Goal: Use online tool/utility: Utilize a website feature to perform a specific function

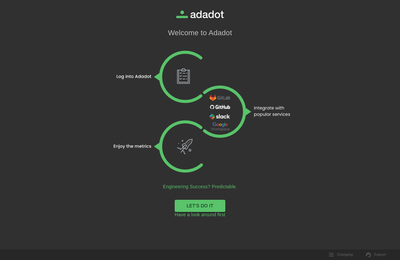
click at [196, 207] on link "LET'S DO IT" at bounding box center [200, 206] width 51 height 12
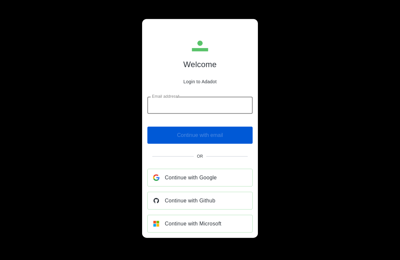
click at [173, 105] on input "Email address*" at bounding box center [199, 105] width 105 height 17
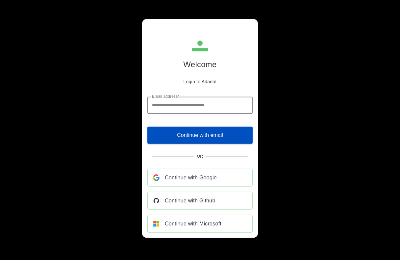
type input "**********"
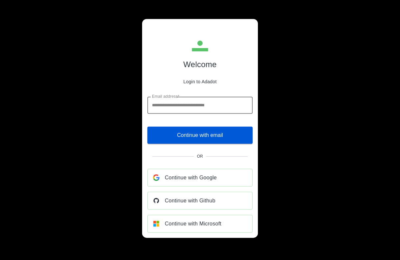
drag, startPoint x: 205, startPoint y: 137, endPoint x: 218, endPoint y: 137, distance: 12.5
click at [206, 137] on span "Continue with email" at bounding box center [200, 134] width 46 height 9
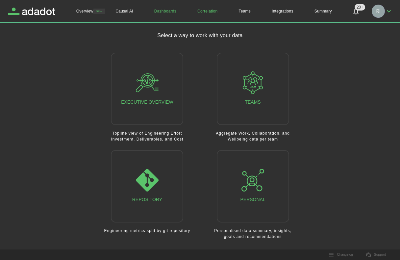
click at [208, 10] on link "Correlation" at bounding box center [207, 11] width 41 height 22
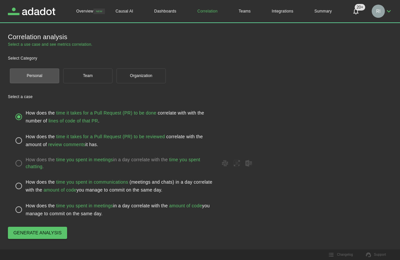
click at [26, 234] on span "Generate analysis" at bounding box center [37, 233] width 48 height 8
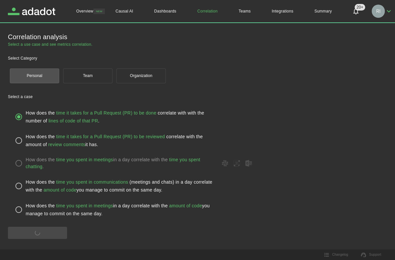
click at [86, 77] on button "Team" at bounding box center [87, 75] width 49 height 15
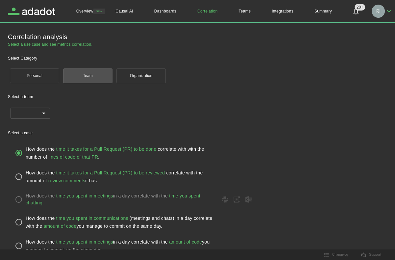
click at [43, 112] on body "Overview NEW Causal AI Dashboards Correlation Teams Integrations Summary 20+ 20…" at bounding box center [197, 130] width 395 height 260
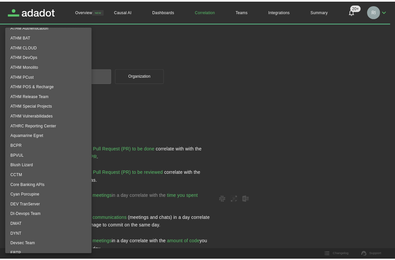
scroll to position [99, 0]
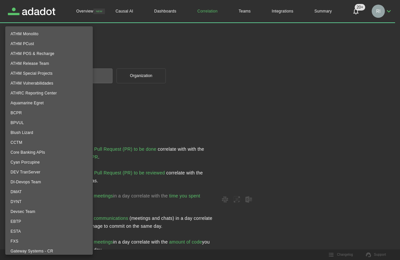
drag, startPoint x: 13, startPoint y: 192, endPoint x: 39, endPoint y: 188, distance: 26.1
click at [14, 192] on li "DMAT" at bounding box center [48, 192] width 87 height 10
type input "**********"
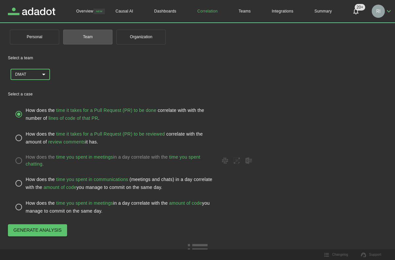
scroll to position [46, 0]
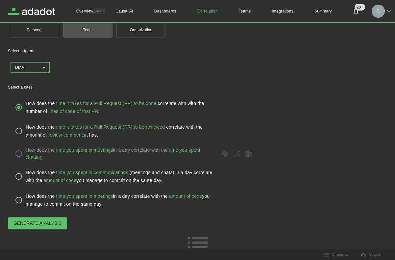
click at [43, 224] on span "Generate analysis" at bounding box center [37, 223] width 48 height 8
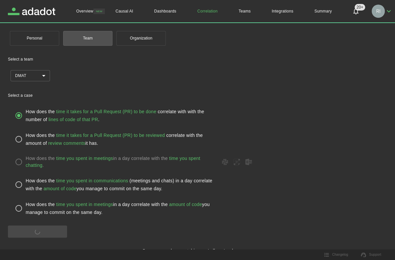
scroll to position [37, 0]
click at [392, 223] on div "**********" at bounding box center [197, 111] width 395 height 297
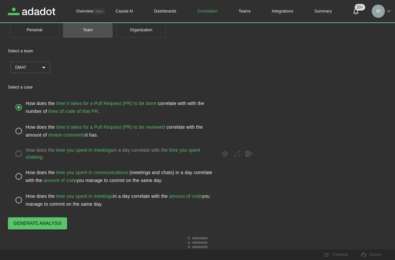
click at [197, 239] on icon at bounding box center [197, 242] width 26 height 26
click at [44, 221] on span "Generate analysis" at bounding box center [37, 223] width 48 height 8
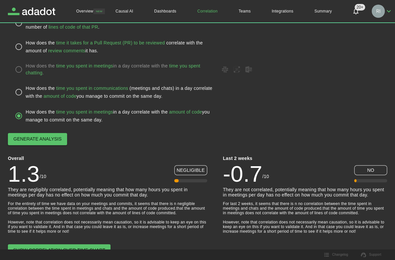
scroll to position [146, 0]
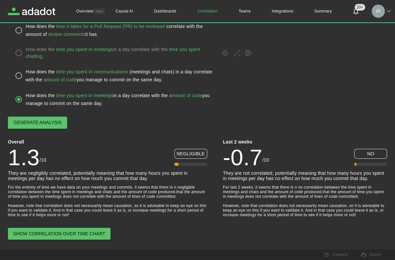
click at [193, 163] on span at bounding box center [190, 163] width 33 height 3
click at [178, 164] on span at bounding box center [162, 163] width 33 height 3
drag, startPoint x: 178, startPoint y: 164, endPoint x: 188, endPoint y: 164, distance: 10.2
click at [187, 164] on span at bounding box center [190, 163] width 33 height 3
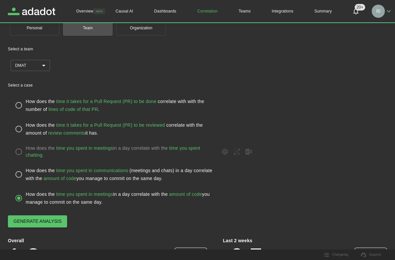
scroll to position [81, 0]
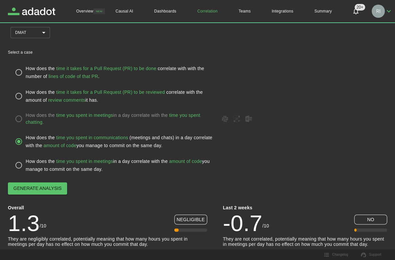
click at [52, 185] on span "Generate analysis" at bounding box center [37, 188] width 48 height 8
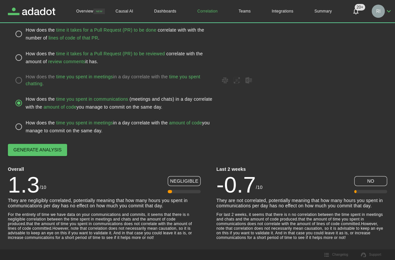
scroll to position [76, 0]
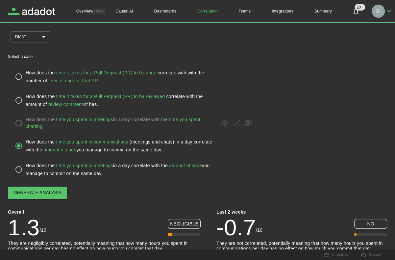
click at [21, 123] on label "How does the time you spent in meetings in a day correlate with the time you sp…" at bounding box center [197, 123] width 371 height 14
click at [40, 194] on span "Generate analysis" at bounding box center [37, 192] width 48 height 8
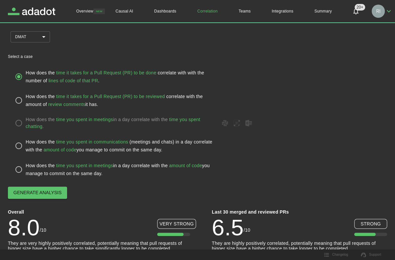
drag, startPoint x: 50, startPoint y: 192, endPoint x: 106, endPoint y: 188, distance: 55.8
click at [50, 192] on span "Generate analysis" at bounding box center [37, 192] width 48 height 8
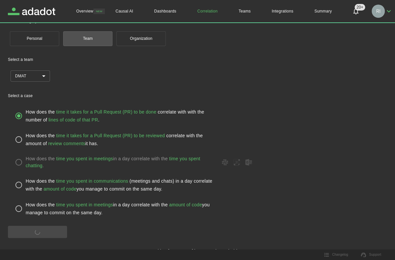
scroll to position [46, 0]
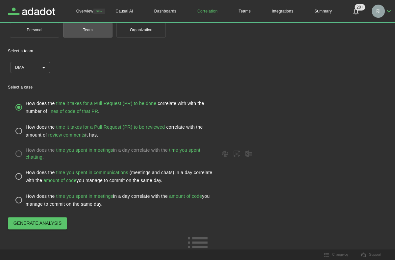
click at [55, 225] on span "Generate analysis" at bounding box center [37, 223] width 48 height 8
click at [37, 219] on span "Generate analysis" at bounding box center [37, 223] width 48 height 8
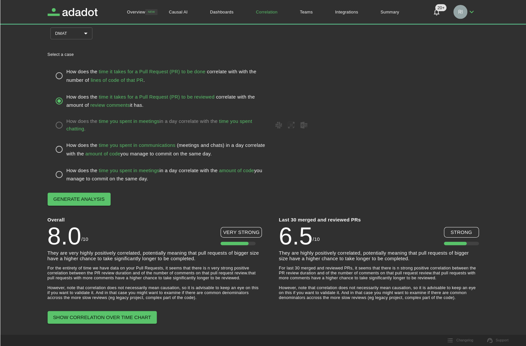
scroll to position [57, 0]
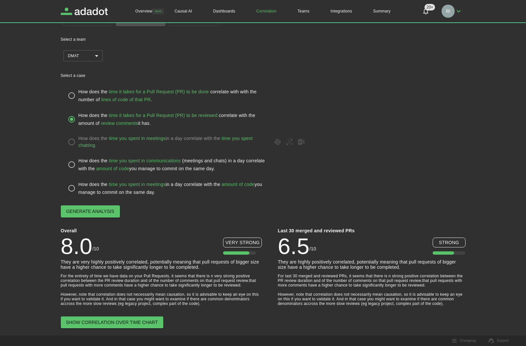
drag, startPoint x: 386, startPoint y: 0, endPoint x: 305, endPoint y: 179, distance: 196.0
click at [305, 179] on div "How does the time it takes for a Pull Request (PR) to be done correlate with wi…" at bounding box center [263, 142] width 405 height 116
drag, startPoint x: 83, startPoint y: 209, endPoint x: 186, endPoint y: 203, distance: 103.2
click at [83, 208] on span "Generate analysis" at bounding box center [90, 212] width 48 height 8
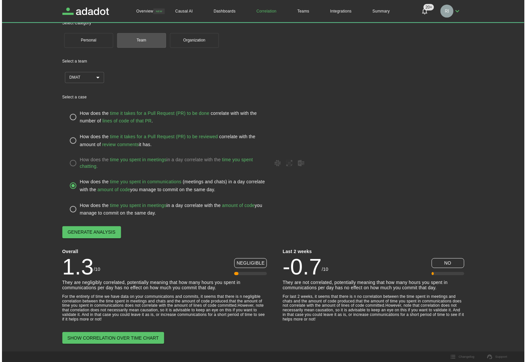
scroll to position [38, 0]
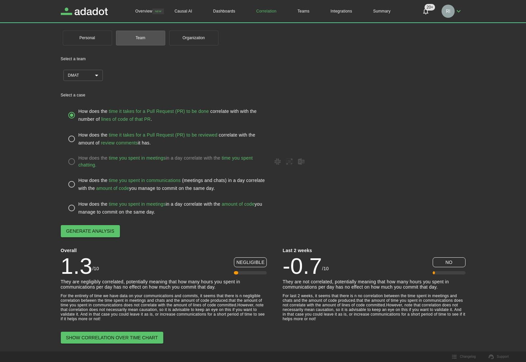
click at [90, 229] on span "Generate analysis" at bounding box center [90, 231] width 48 height 8
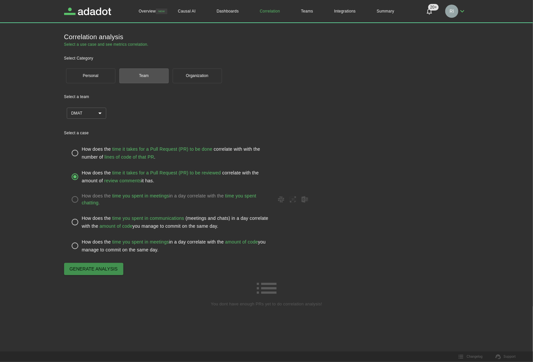
click at [94, 259] on span "Generate analysis" at bounding box center [93, 269] width 48 height 8
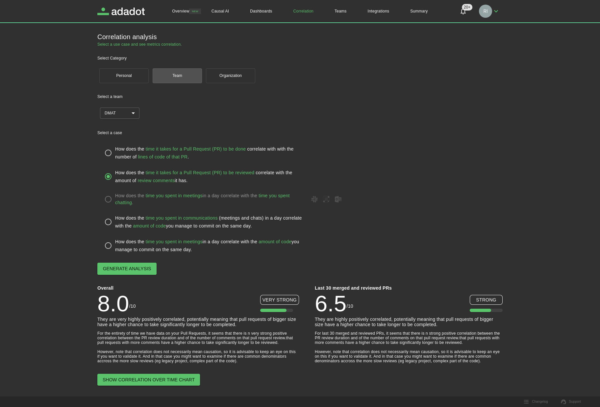
drag, startPoint x: 533, startPoint y: 85, endPoint x: 425, endPoint y: 196, distance: 154.9
click at [400, 196] on label "How does the time you spent in meetings in a day correlate with the time you sp…" at bounding box center [299, 199] width 397 height 14
click at [125, 259] on span "Generate analysis" at bounding box center [127, 269] width 48 height 8
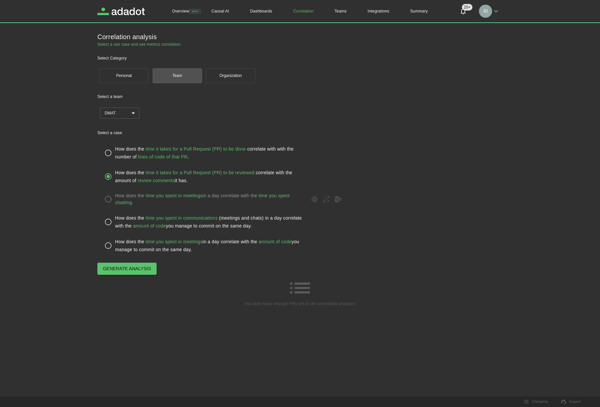
click at [121, 259] on span "Generate analysis" at bounding box center [127, 269] width 48 height 8
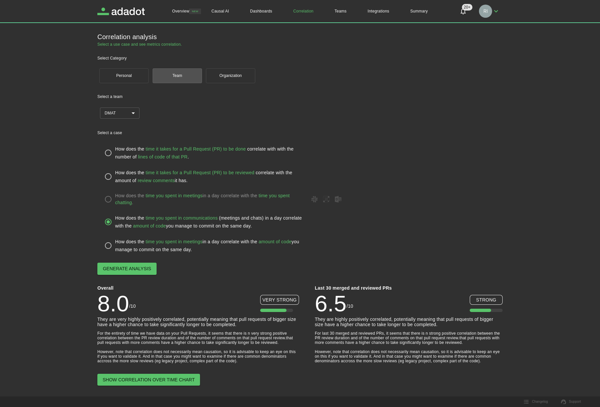
click at [133, 259] on span "Generate analysis" at bounding box center [127, 269] width 48 height 8
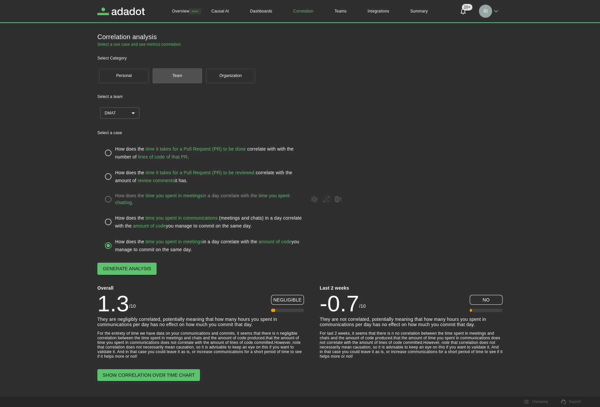
click at [140, 259] on span "Generate analysis" at bounding box center [127, 269] width 48 height 8
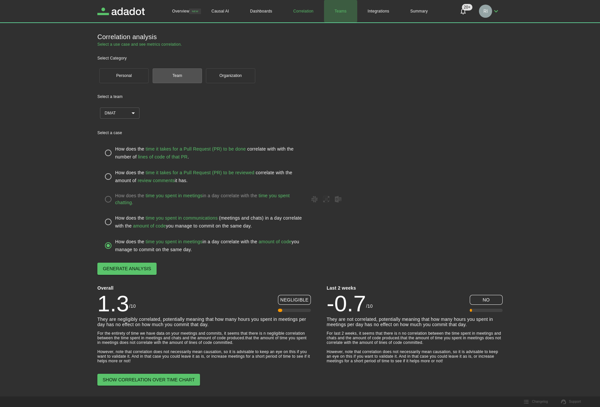
click at [344, 10] on link "Teams" at bounding box center [340, 11] width 33 height 22
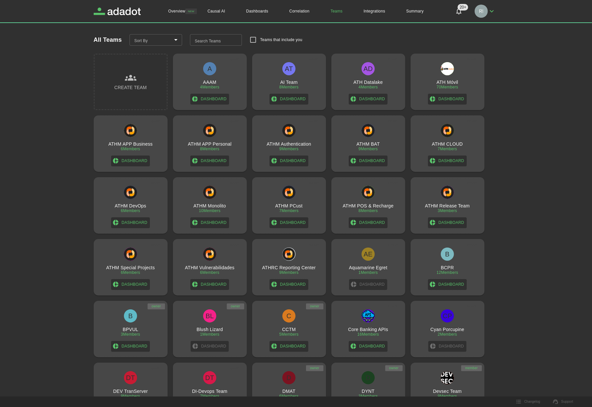
click at [290, 202] on div "ATHM PCust 7 Members Dashboard" at bounding box center [289, 207] width 69 height 42
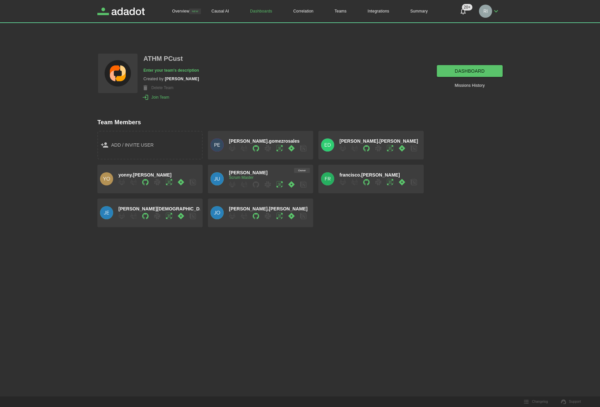
click at [400, 68] on link "dashboard" at bounding box center [470, 71] width 66 height 12
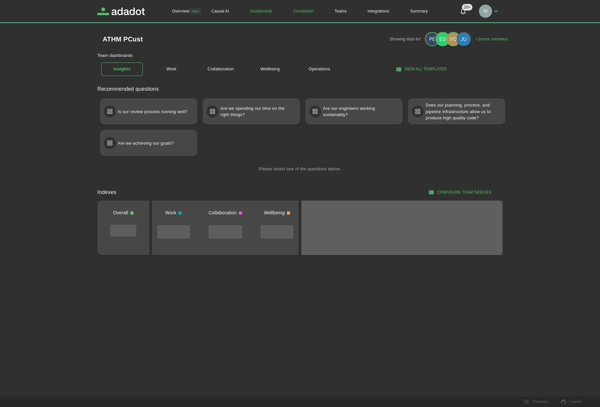
click at [303, 9] on link "Correlation" at bounding box center [303, 11] width 41 height 22
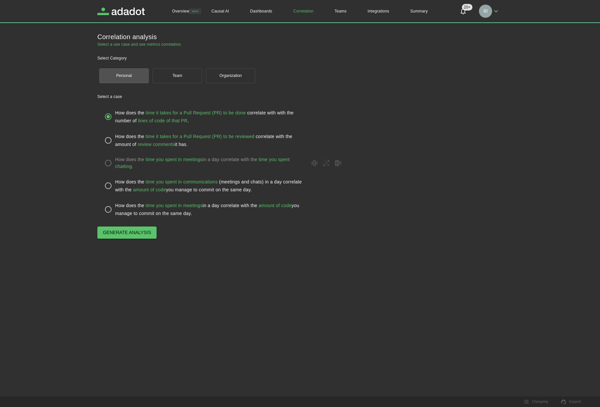
click at [122, 233] on span "Generate analysis" at bounding box center [127, 233] width 48 height 8
click at [182, 79] on button "Team" at bounding box center [177, 75] width 49 height 15
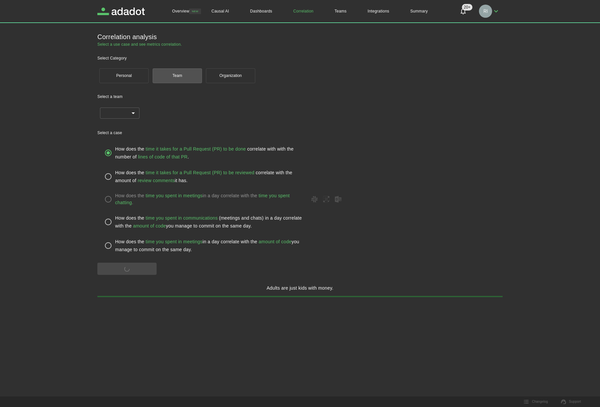
click at [130, 113] on body "Overview NEW Causal AI Dashboards Correlation Teams Integrations Summary 20+ 20…" at bounding box center [300, 203] width 600 height 407
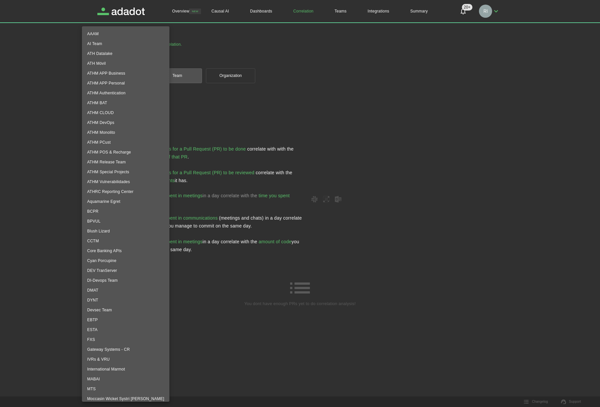
click at [104, 144] on li "ATHM PCust" at bounding box center [125, 142] width 87 height 10
type input "**********"
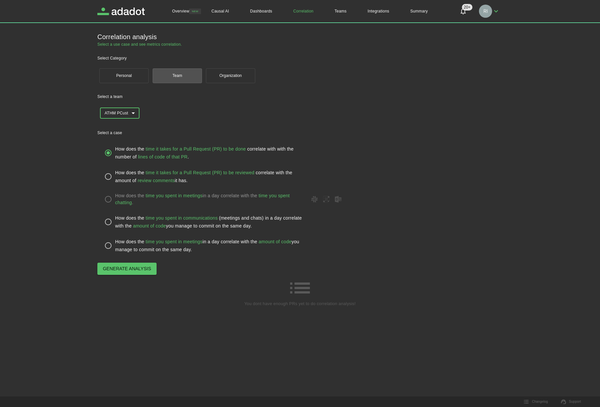
click at [135, 259] on span "Generate analysis" at bounding box center [127, 269] width 48 height 8
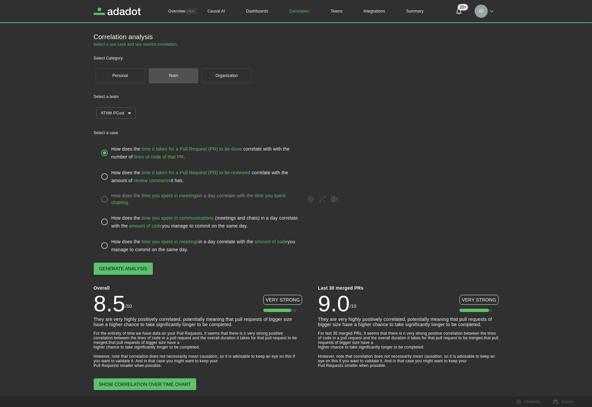
click at [400, 175] on div "**********" at bounding box center [296, 205] width 592 height 411
click at [116, 259] on span "Generate analysis" at bounding box center [123, 269] width 48 height 8
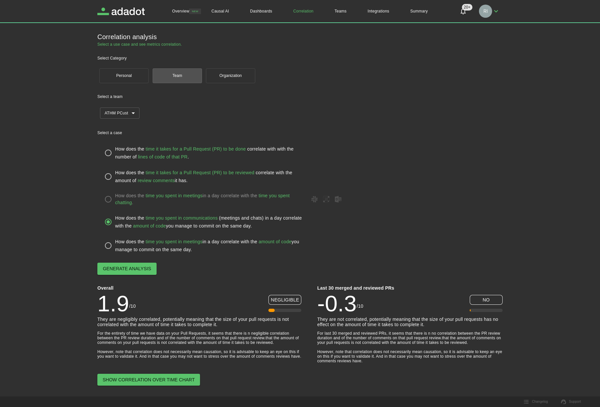
drag, startPoint x: 123, startPoint y: 269, endPoint x: 128, endPoint y: 269, distance: 4.3
click at [124, 259] on span "Generate analysis" at bounding box center [127, 269] width 48 height 8
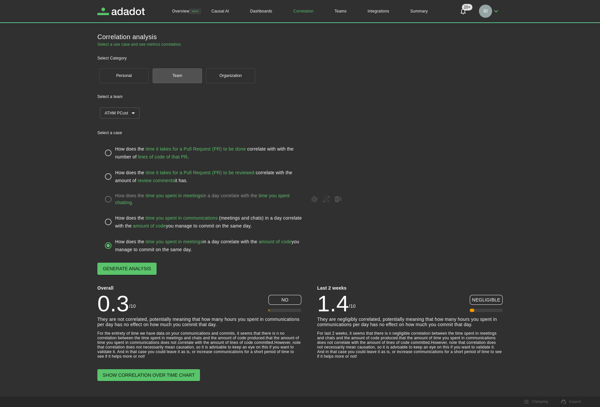
click at [123, 259] on span "Generate analysis" at bounding box center [127, 269] width 48 height 8
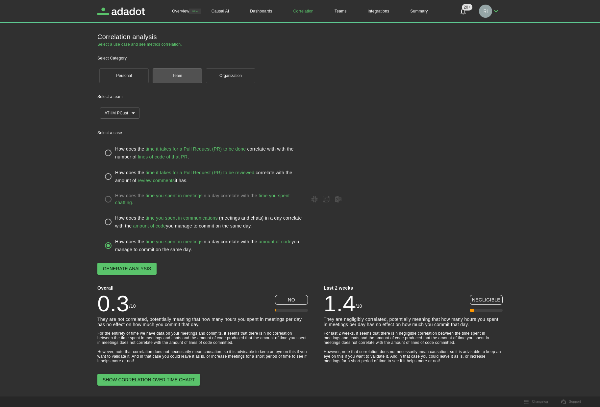
click at [235, 73] on button "Organization" at bounding box center [230, 75] width 49 height 15
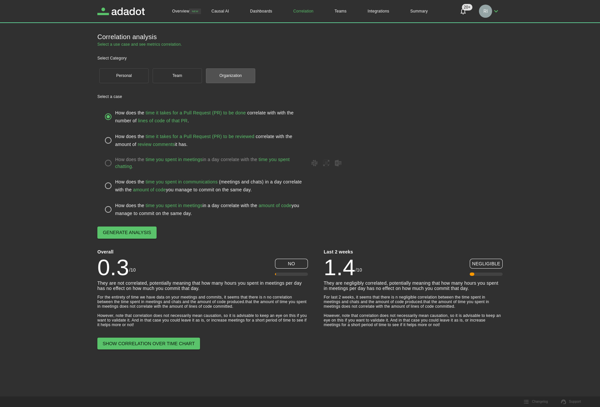
click at [119, 232] on span "Generate analysis" at bounding box center [127, 233] width 48 height 8
